Goal: Information Seeking & Learning: Learn about a topic

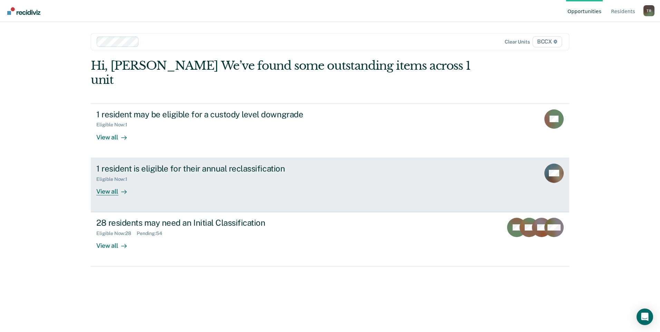
click at [116, 182] on div "View all" at bounding box center [115, 188] width 39 height 13
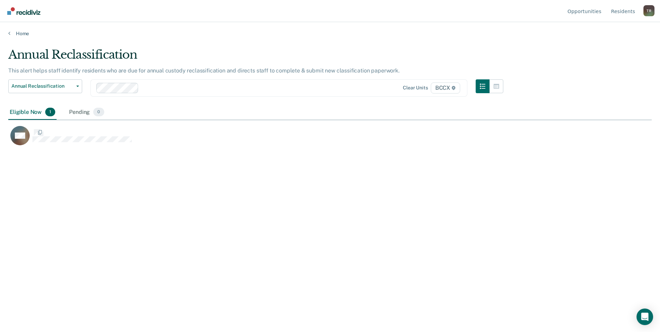
scroll to position [227, 638]
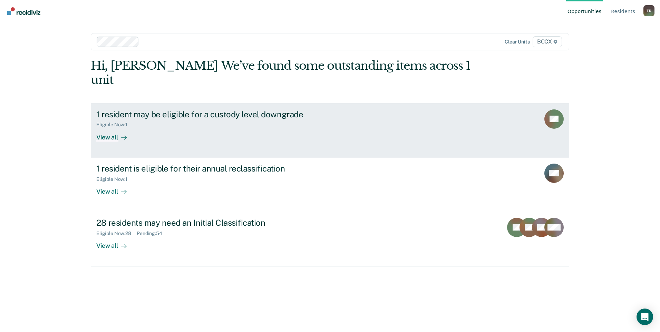
click at [111, 128] on div "View all" at bounding box center [115, 134] width 39 height 13
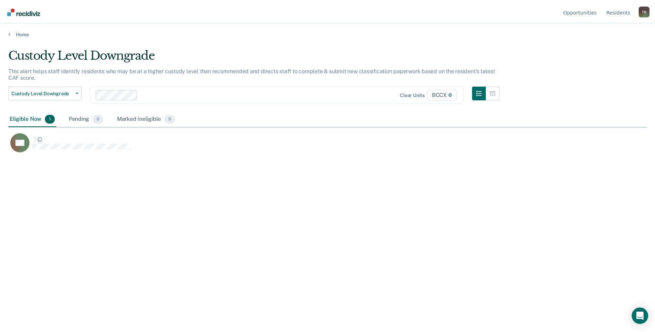
scroll to position [227, 638]
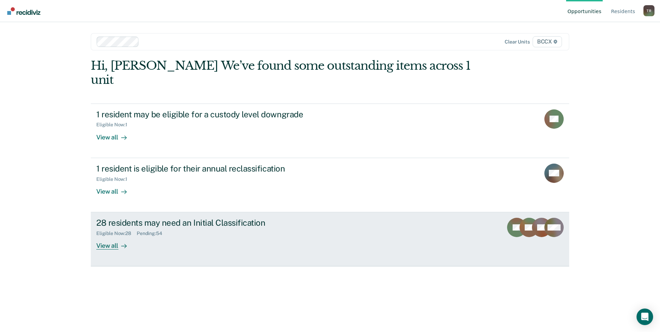
click at [111, 236] on div "View all" at bounding box center [115, 242] width 39 height 13
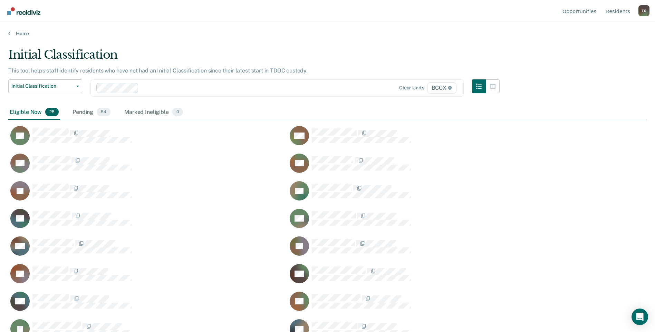
scroll to position [227, 633]
click at [87, 113] on div "Pending 54" at bounding box center [91, 112] width 41 height 15
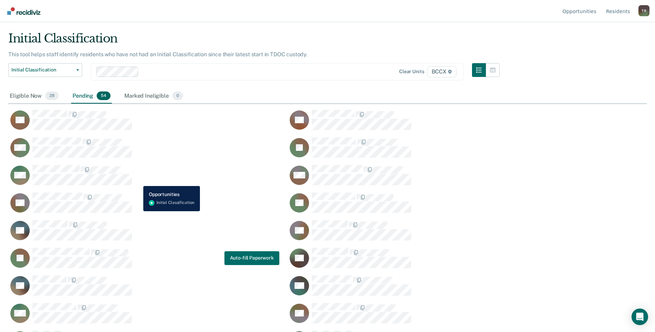
scroll to position [0, 0]
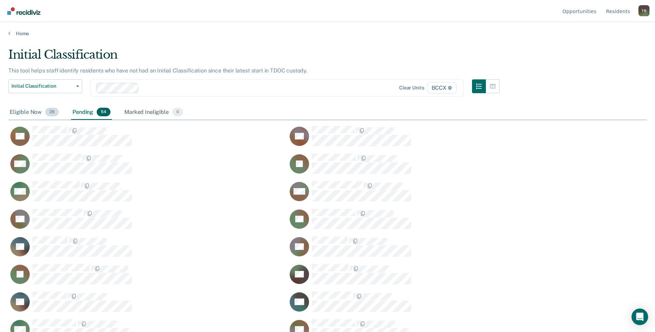
click at [29, 112] on div "Eligible Now 28" at bounding box center [34, 112] width 52 height 15
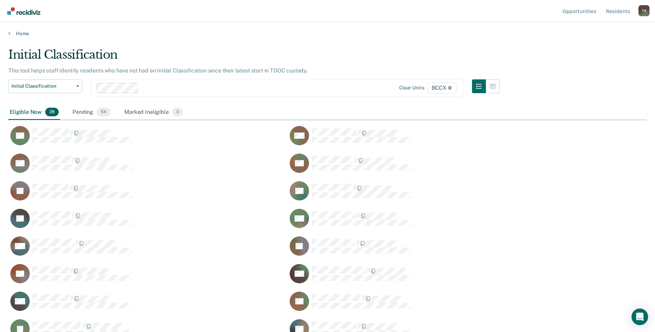
click at [201, 88] on div at bounding box center [245, 88] width 207 height 8
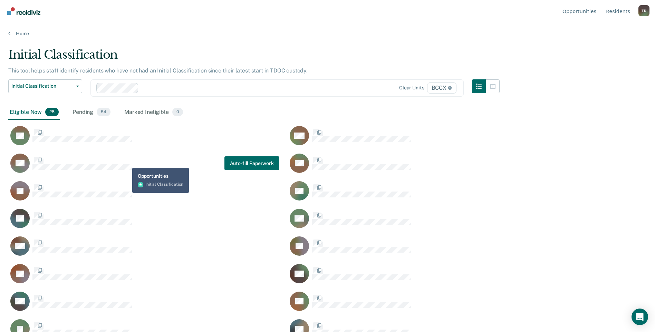
scroll to position [227, 633]
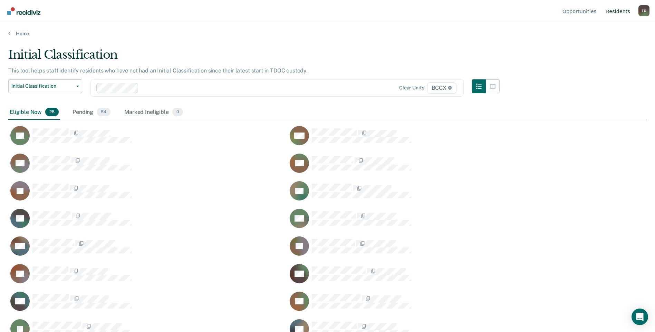
click at [615, 13] on link "Resident s" at bounding box center [617, 11] width 27 height 22
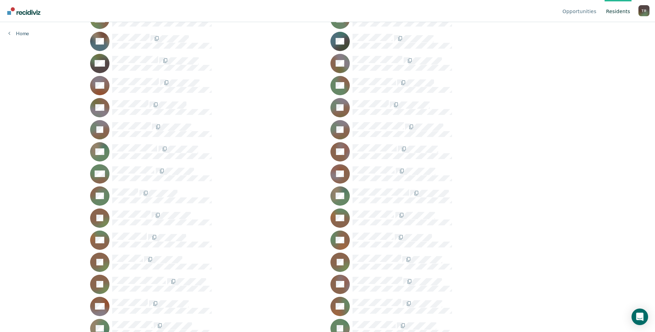
scroll to position [1070, 0]
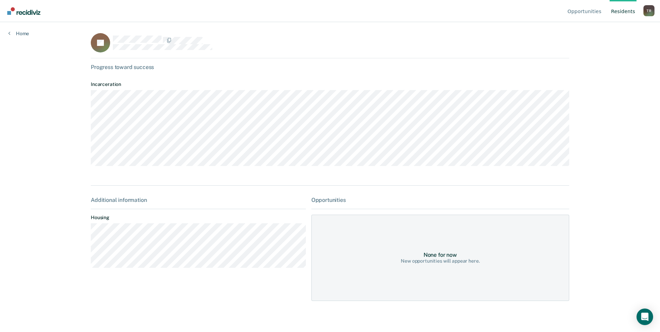
click at [107, 45] on icon at bounding box center [112, 43] width 31 height 35
click at [354, 254] on div "None for now New opportunities will appear here." at bounding box center [440, 258] width 258 height 86
click at [9, 33] on icon at bounding box center [9, 33] width 2 height 6
